Goal: Book appointment/travel/reservation

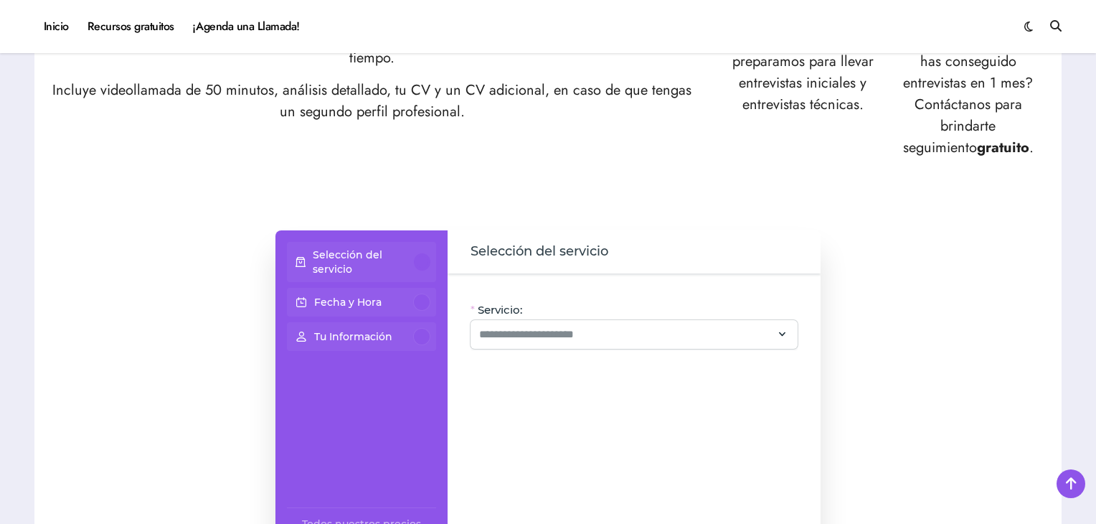
scroll to position [861, 0]
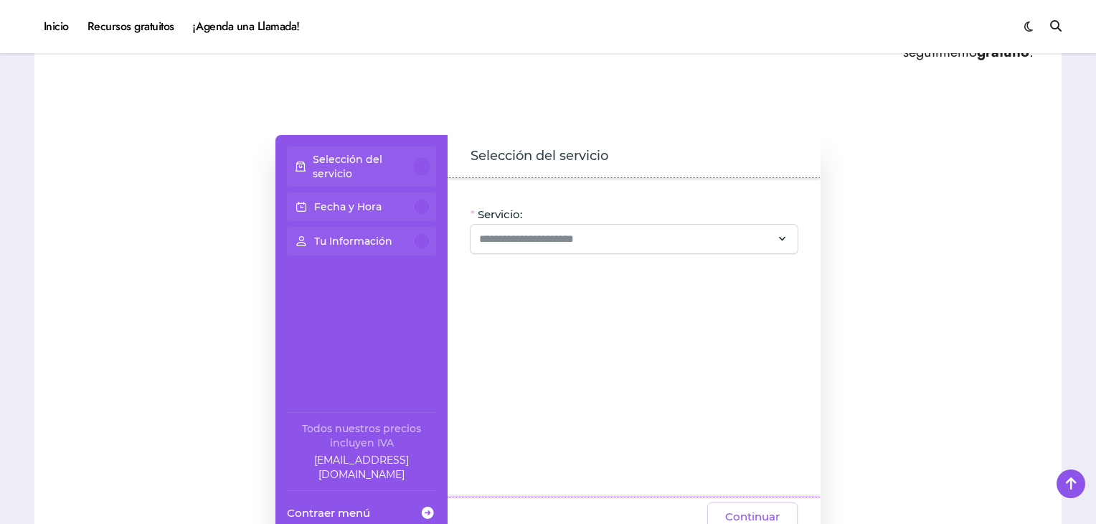
click at [499, 217] on span "Servicio:" at bounding box center [500, 214] width 44 height 14
click at [499, 230] on input "Servicio:" at bounding box center [625, 238] width 293 height 17
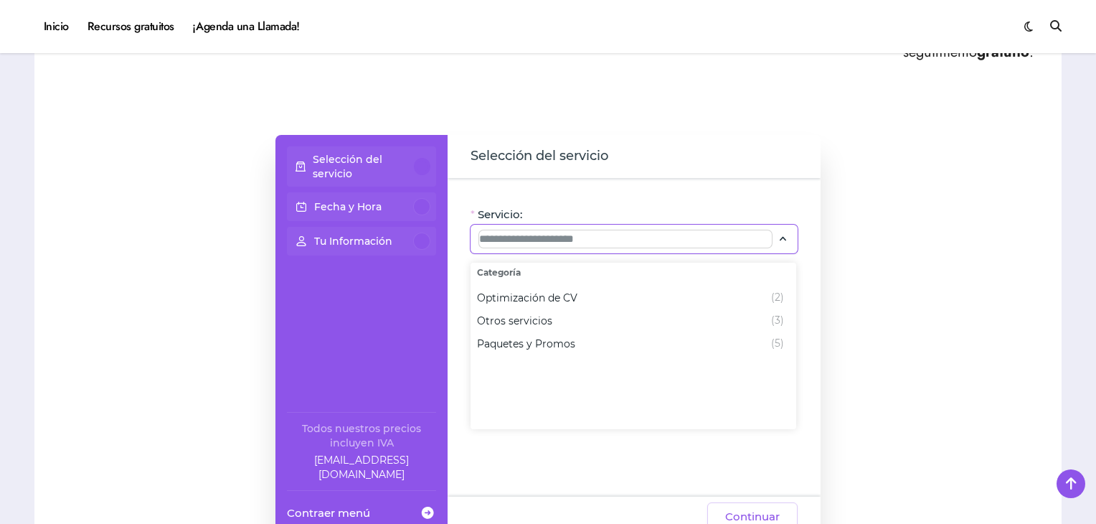
click at [527, 230] on input "Servicio:" at bounding box center [625, 238] width 293 height 17
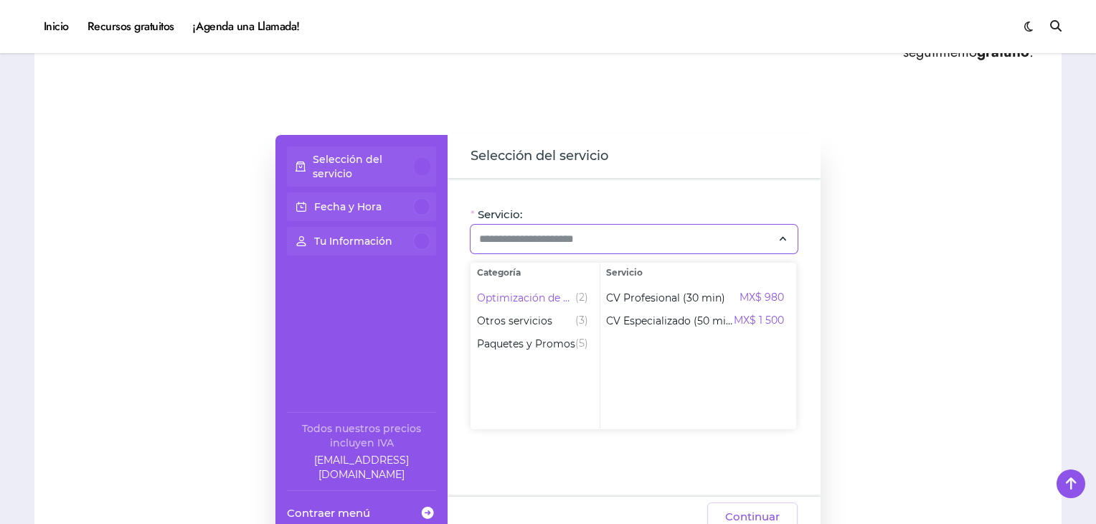
click at [106, 264] on div "Selección del servicio Fecha y Hora Tu Información Todos nuestros precios inclu…" at bounding box center [548, 336] width 999 height 402
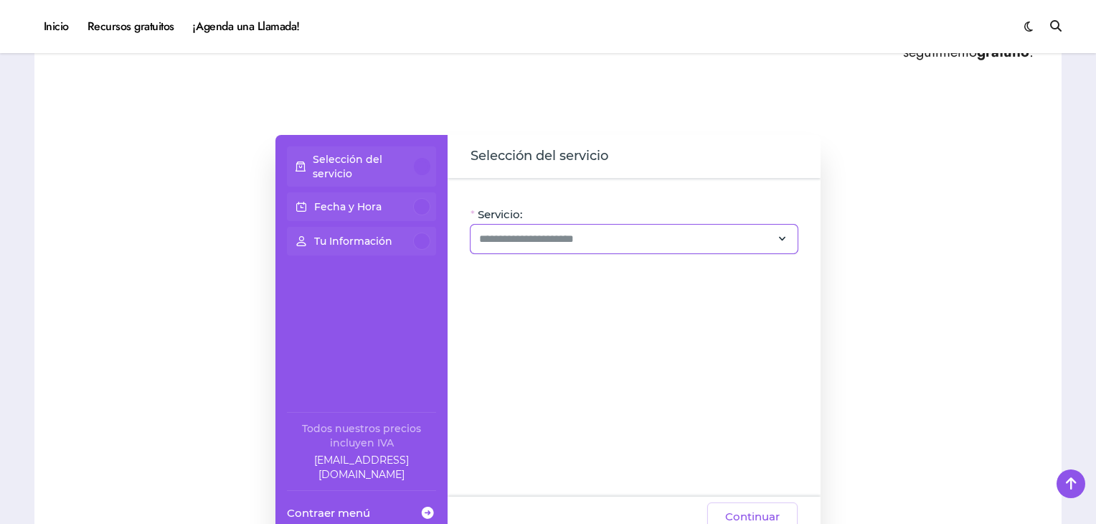
click at [532, 248] on div at bounding box center [634, 239] width 327 height 29
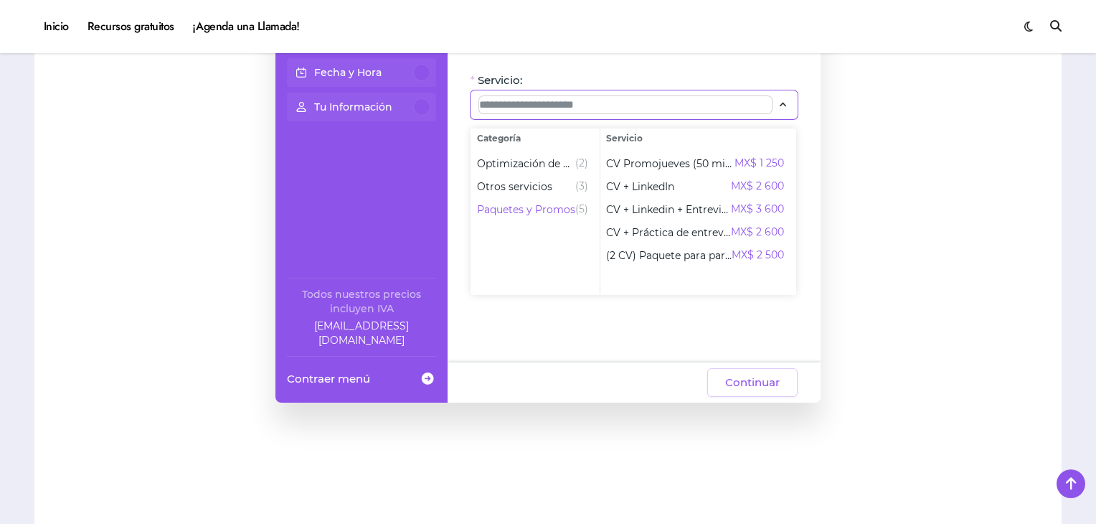
scroll to position [1004, 0]
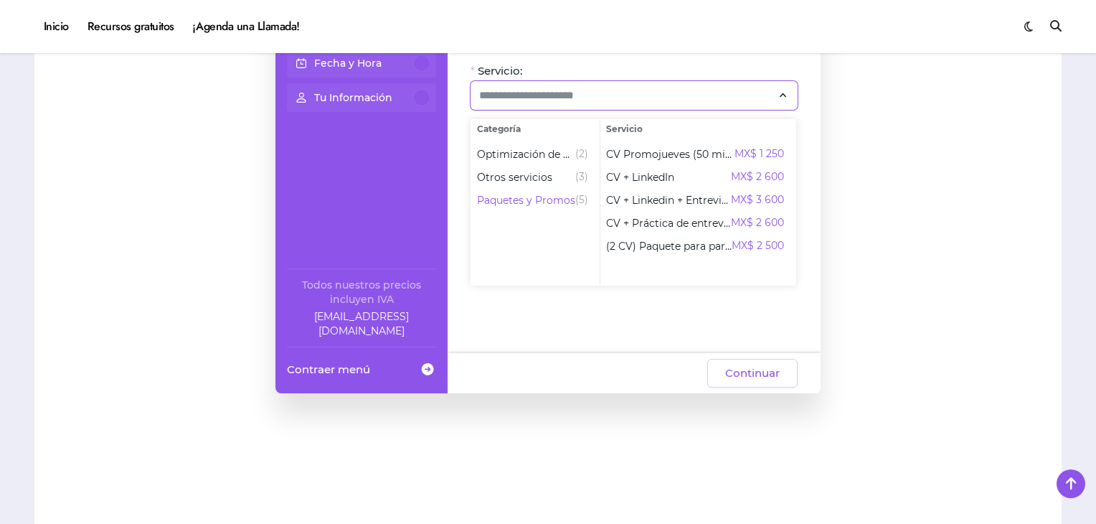
click at [970, 252] on div "Selección del servicio Fecha y Hora Tu Información Todos nuestros precios inclu…" at bounding box center [548, 192] width 999 height 402
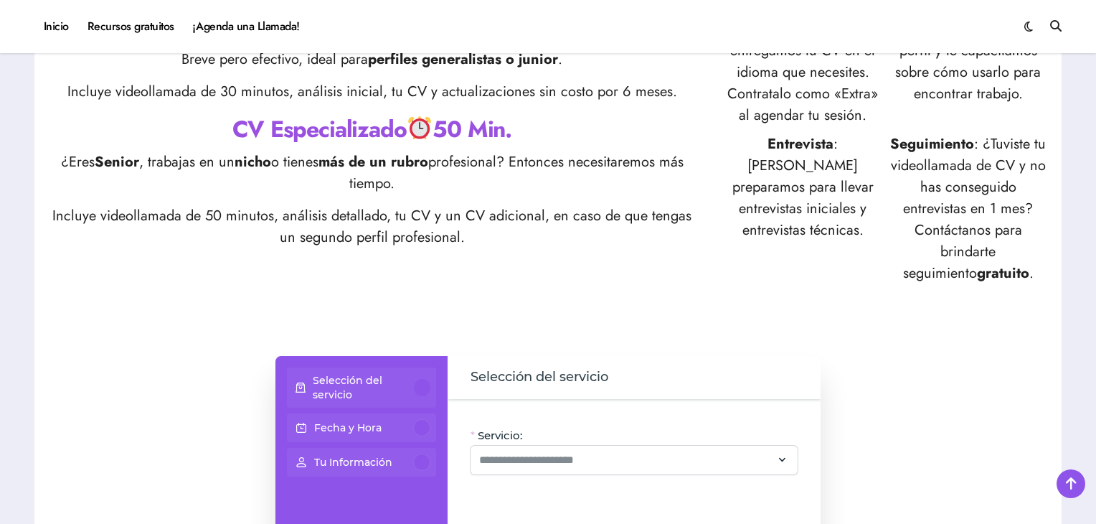
scroll to position [789, 0]
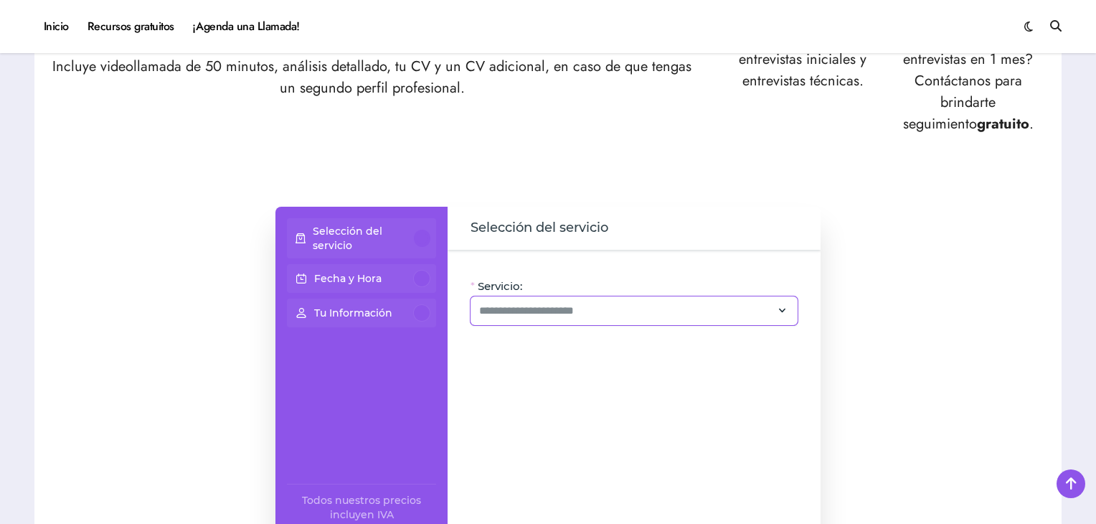
click at [537, 321] on div at bounding box center [634, 310] width 327 height 29
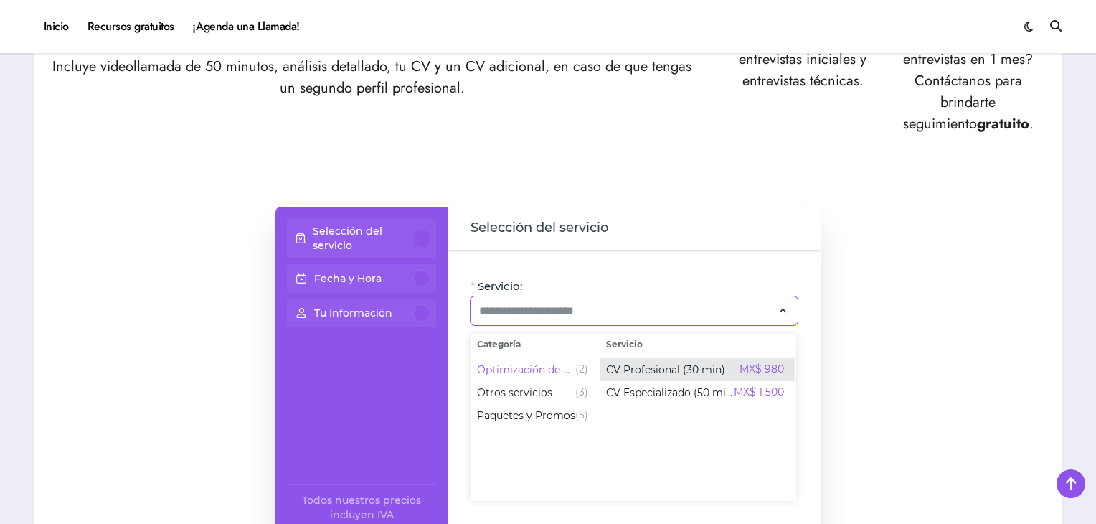
click at [693, 375] on span "CV Profesional (30 min)" at bounding box center [665, 369] width 119 height 14
type input "**********"
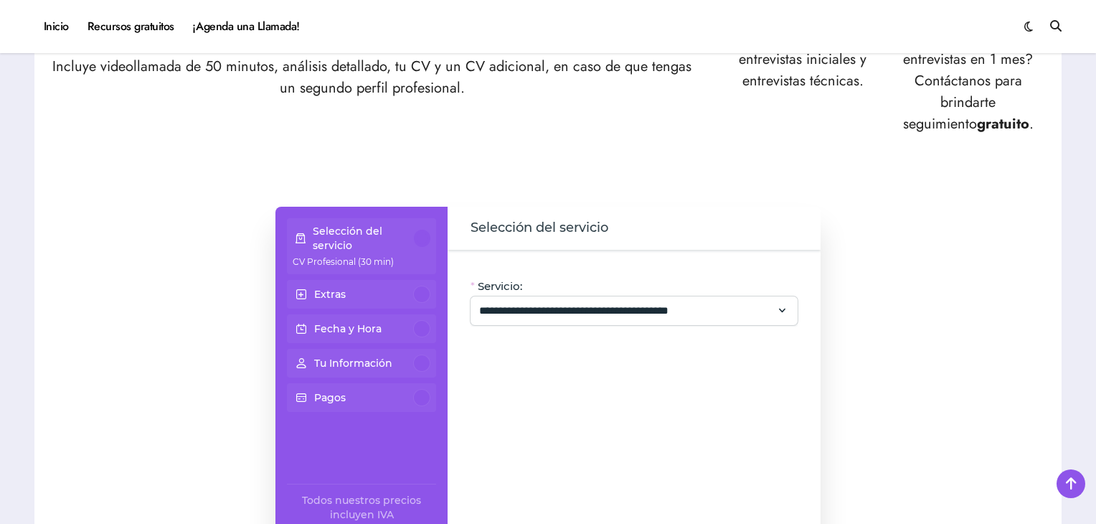
click at [387, 329] on div "Fecha y Hora" at bounding box center [362, 328] width 138 height 17
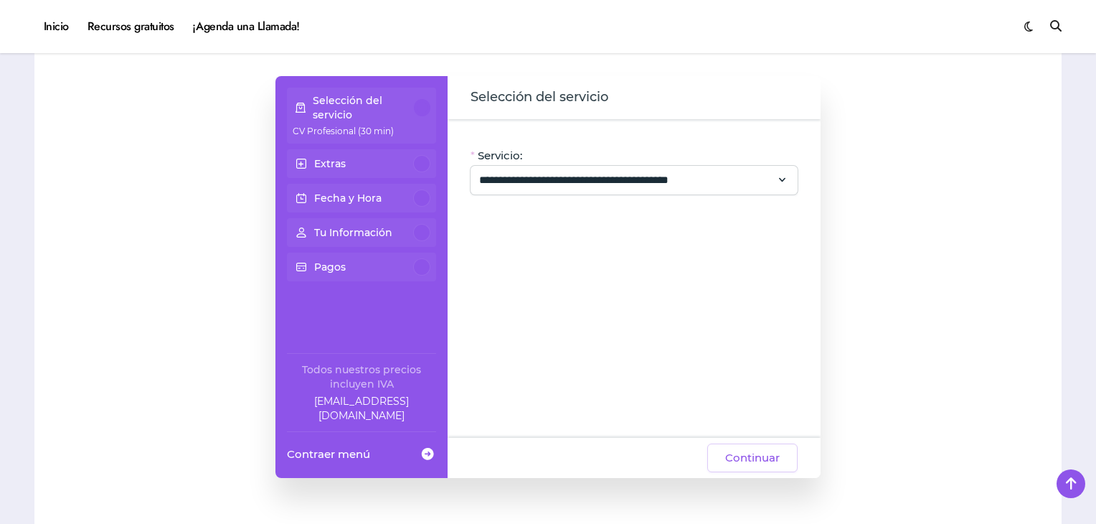
scroll to position [1076, 0]
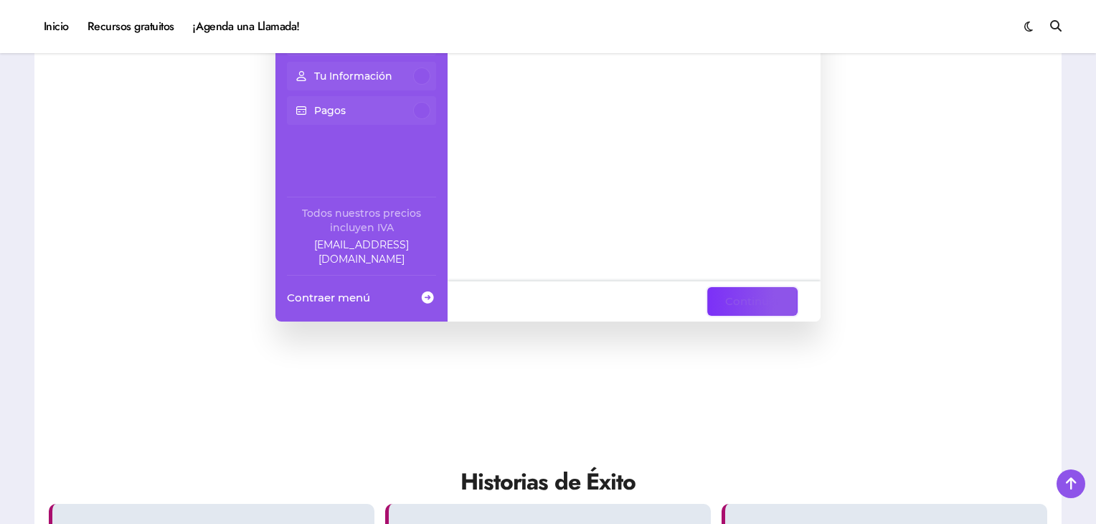
click at [751, 298] on span "Continuar" at bounding box center [752, 301] width 55 height 17
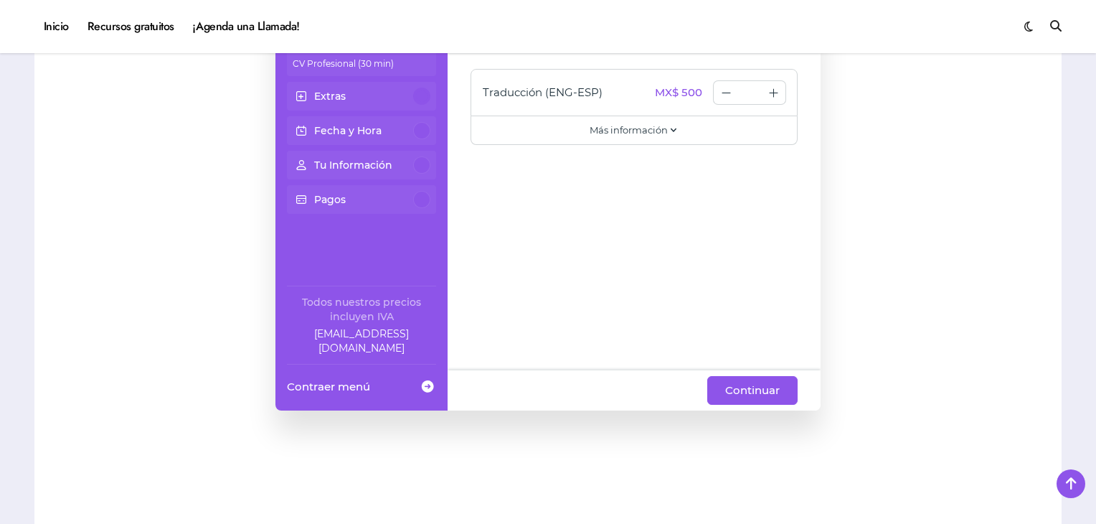
scroll to position [1004, 0]
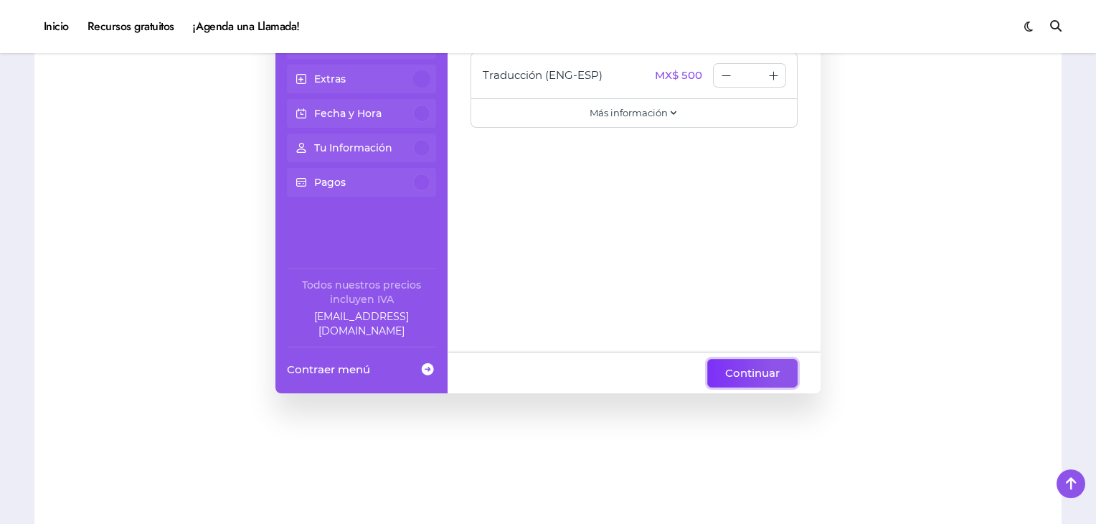
click at [763, 371] on span "Continuar" at bounding box center [752, 372] width 55 height 17
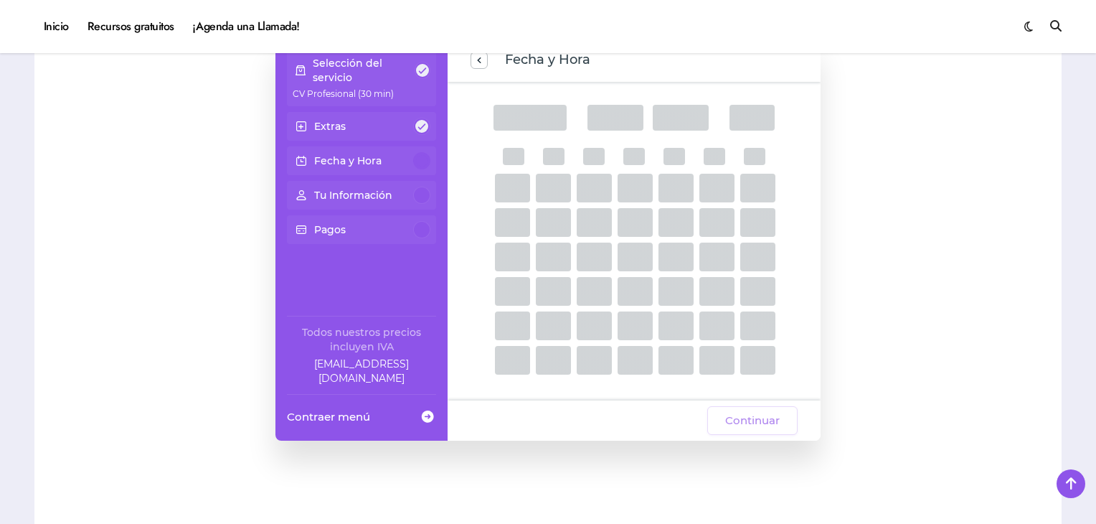
scroll to position [933, 0]
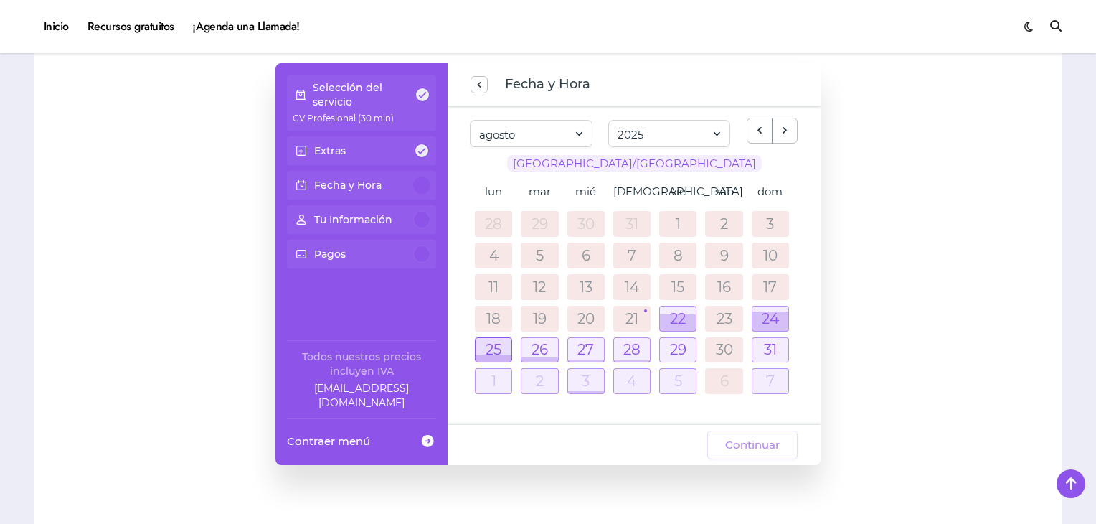
click at [494, 344] on div at bounding box center [494, 350] width 36 height 24
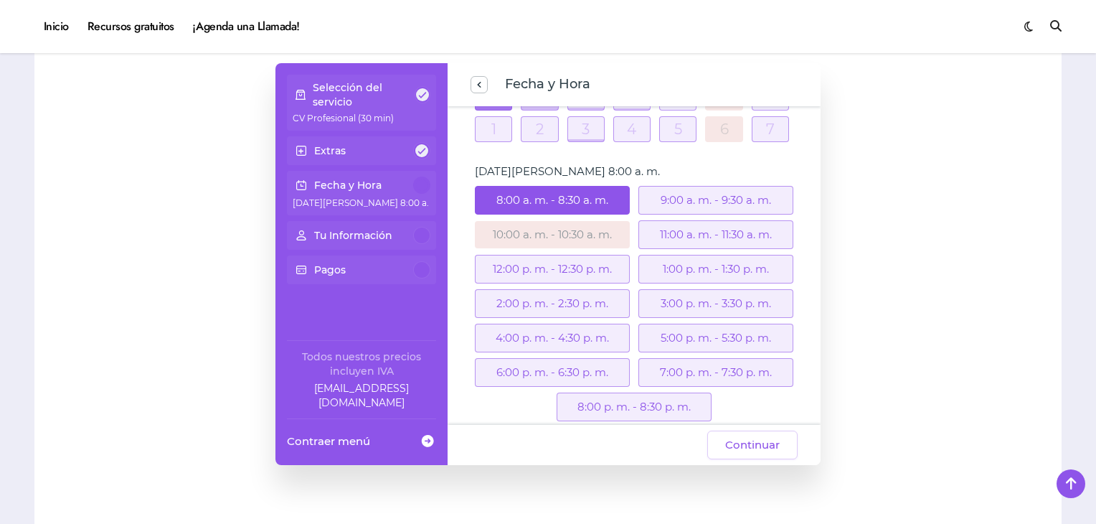
scroll to position [270, 0]
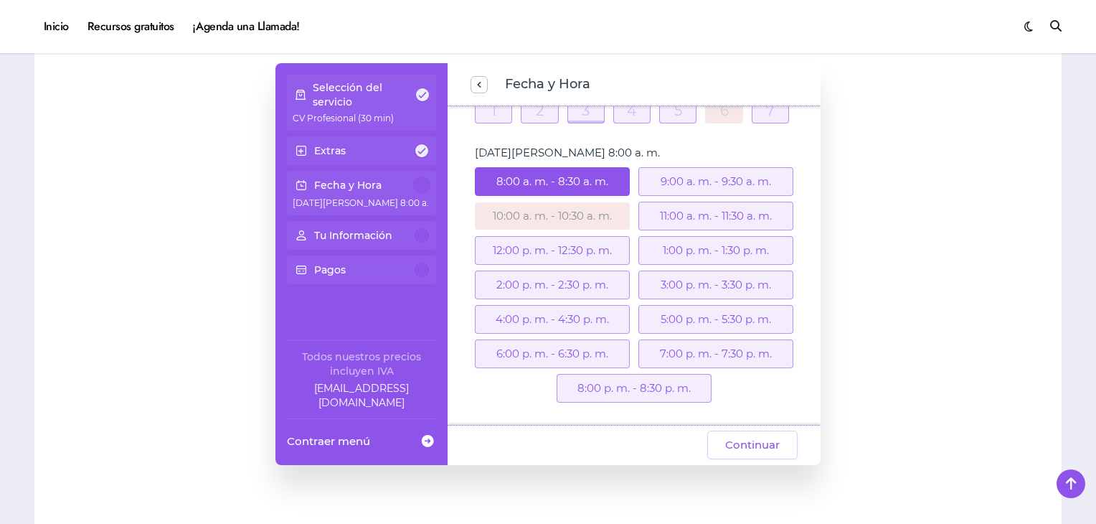
click at [700, 177] on div "9:00 a. m. - 9:30 a. m." at bounding box center [715, 181] width 155 height 29
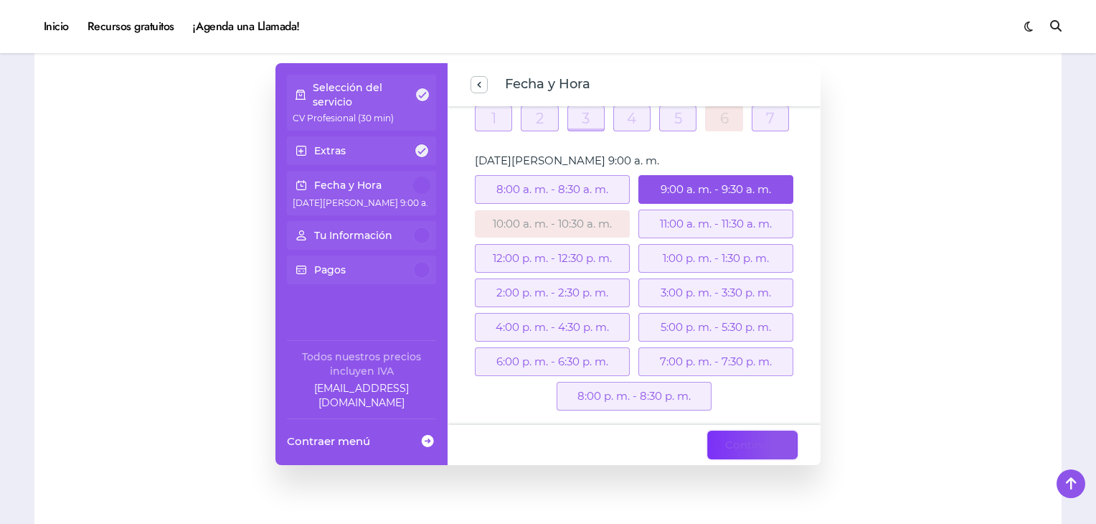
click at [747, 442] on span "Continuar" at bounding box center [752, 444] width 55 height 17
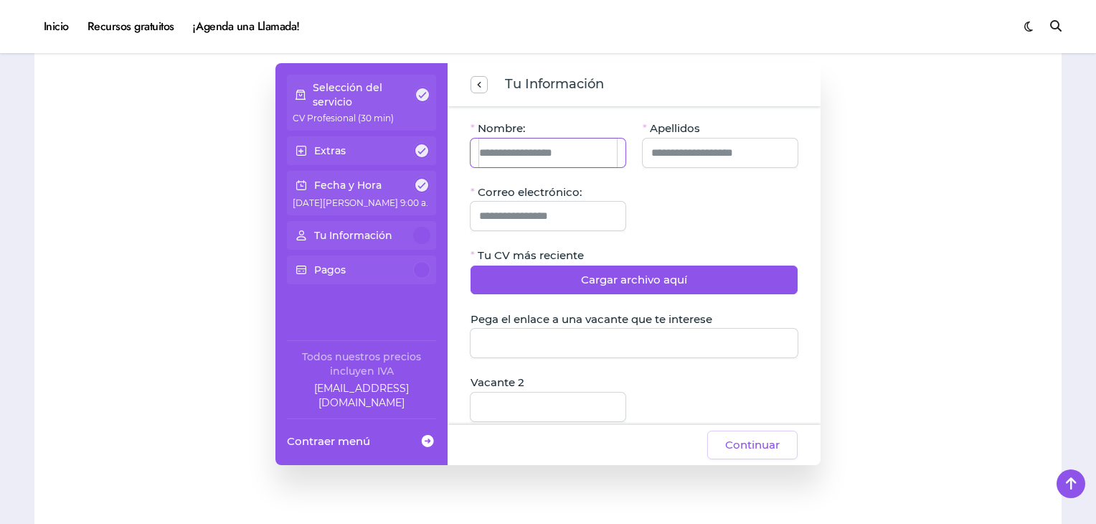
click at [579, 143] on input "Nombre:" at bounding box center [548, 152] width 138 height 29
type input "******"
type input "*"
type input "**********"
click at [549, 213] on input "Correo electrónico:" at bounding box center [548, 216] width 138 height 29
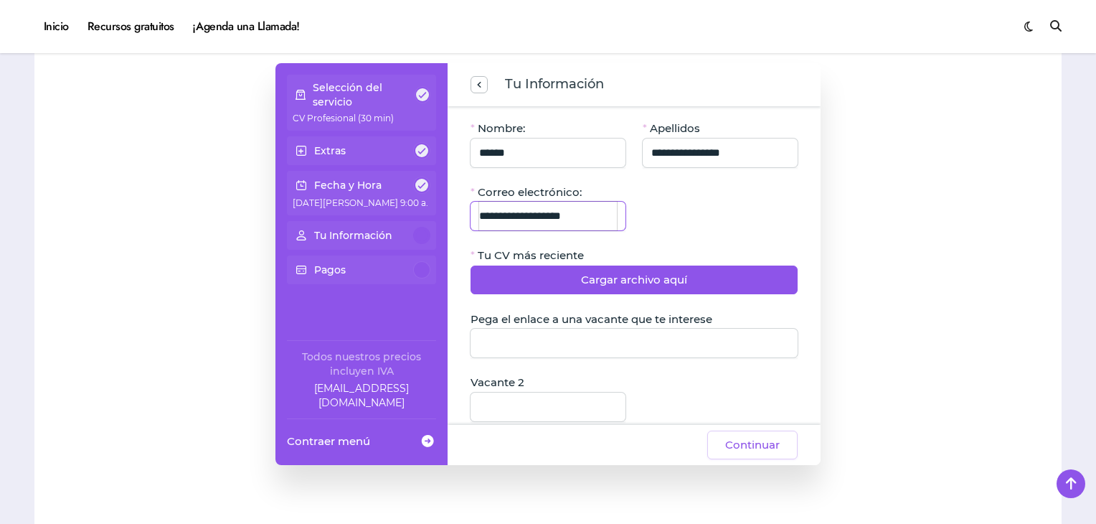
type input "**********"
click at [674, 291] on button "Cargar archivo aquí" at bounding box center [634, 279] width 327 height 29
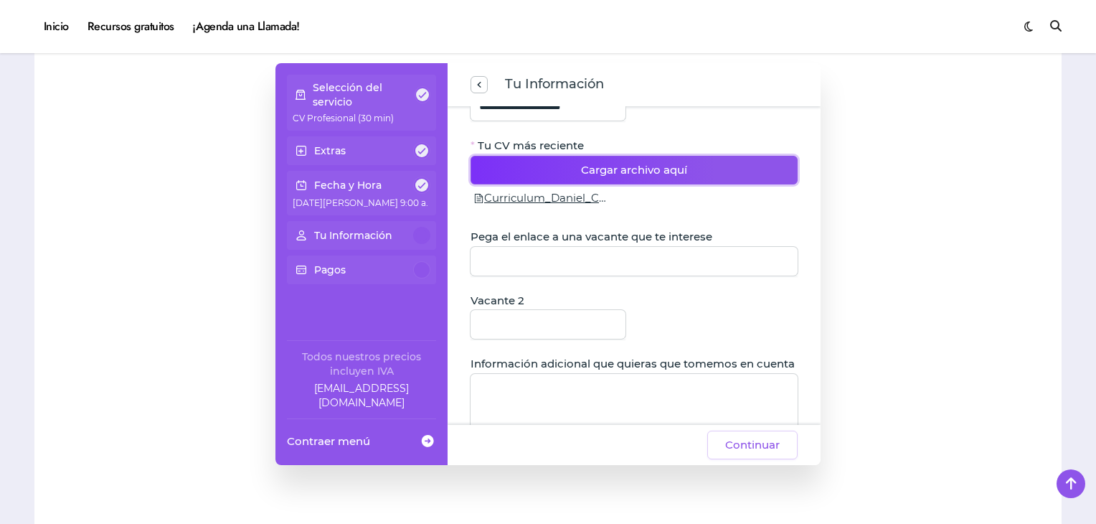
scroll to position [143, 0]
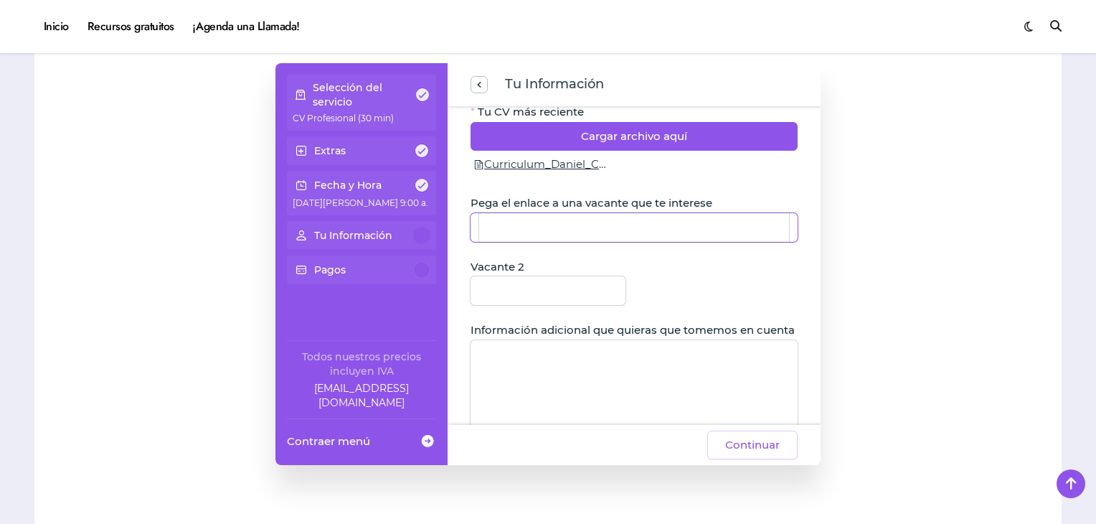
click at [663, 235] on input "Pega el enlace a una vacante que te interese" at bounding box center [634, 227] width 310 height 29
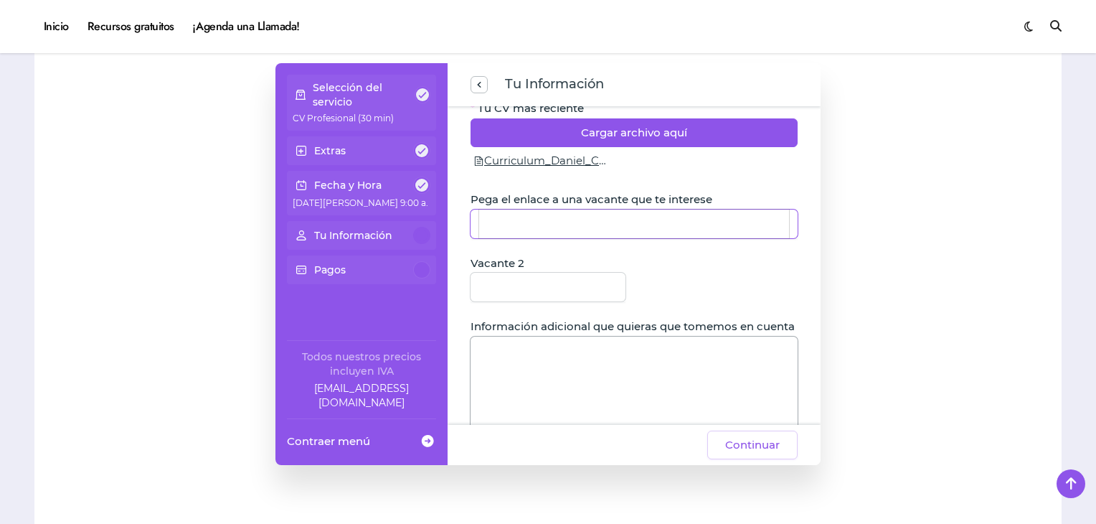
scroll to position [138, 0]
